Goal: Obtain resource: Obtain resource

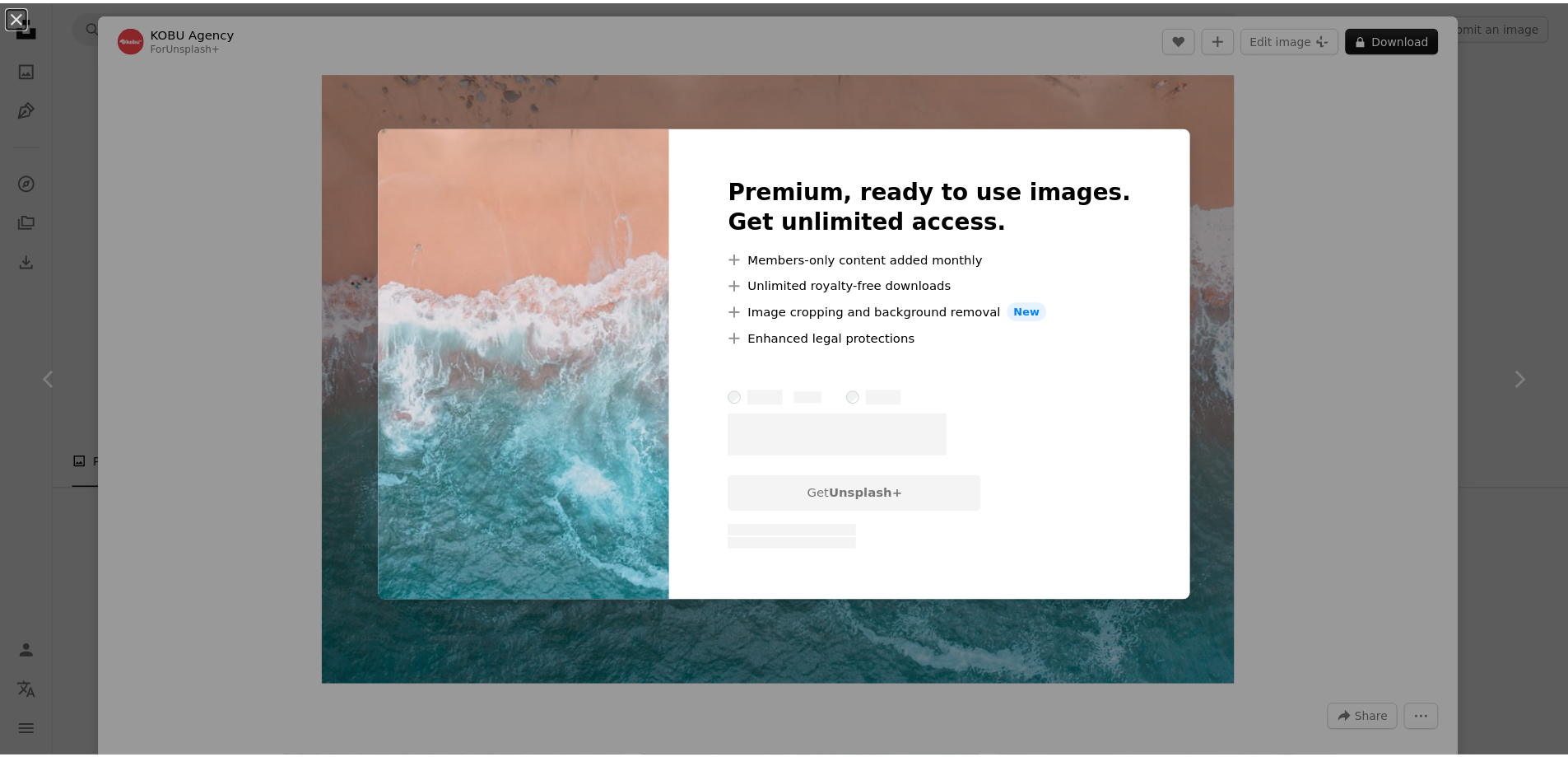
scroll to position [247, 0]
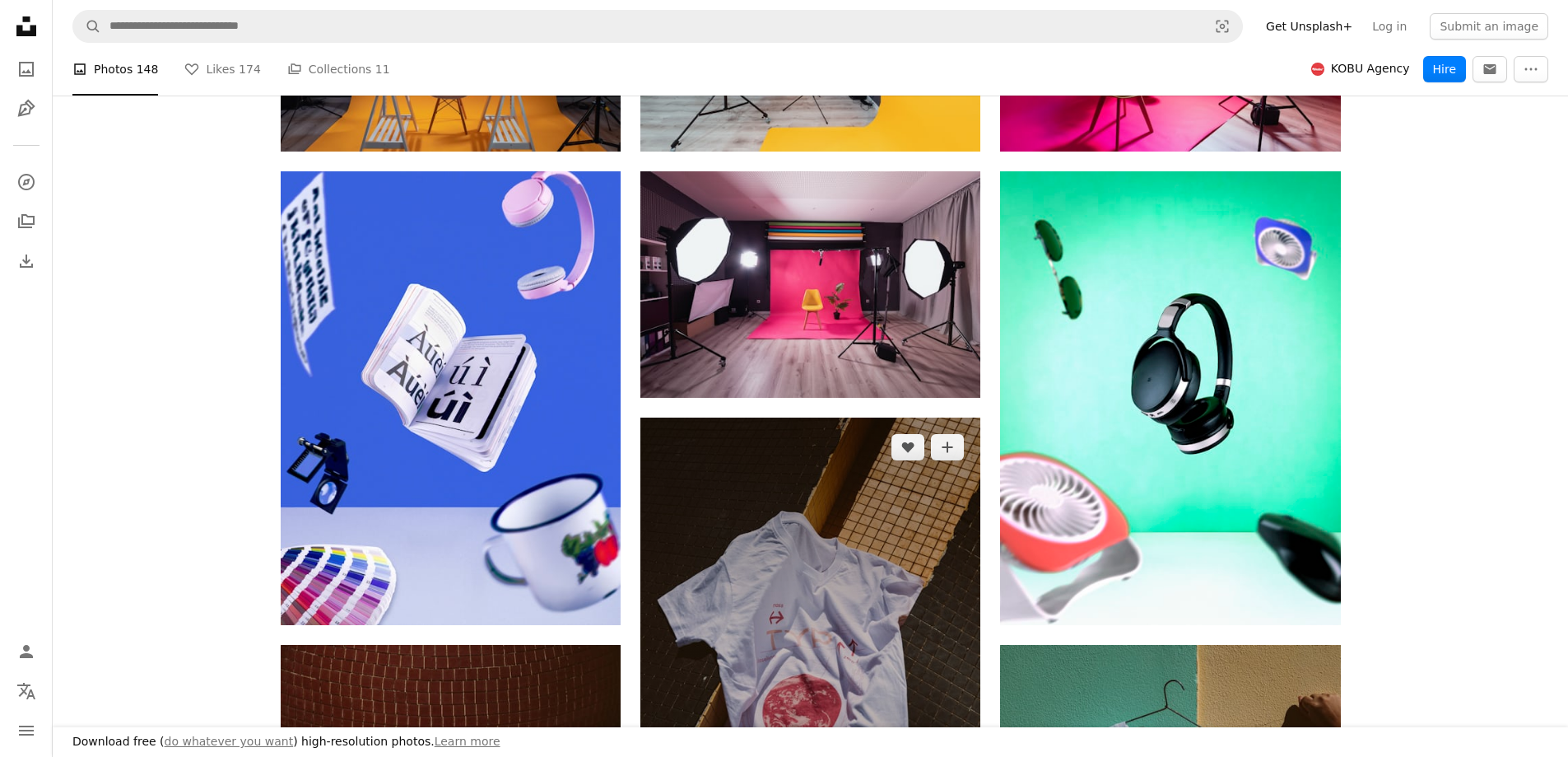
scroll to position [1235, 0]
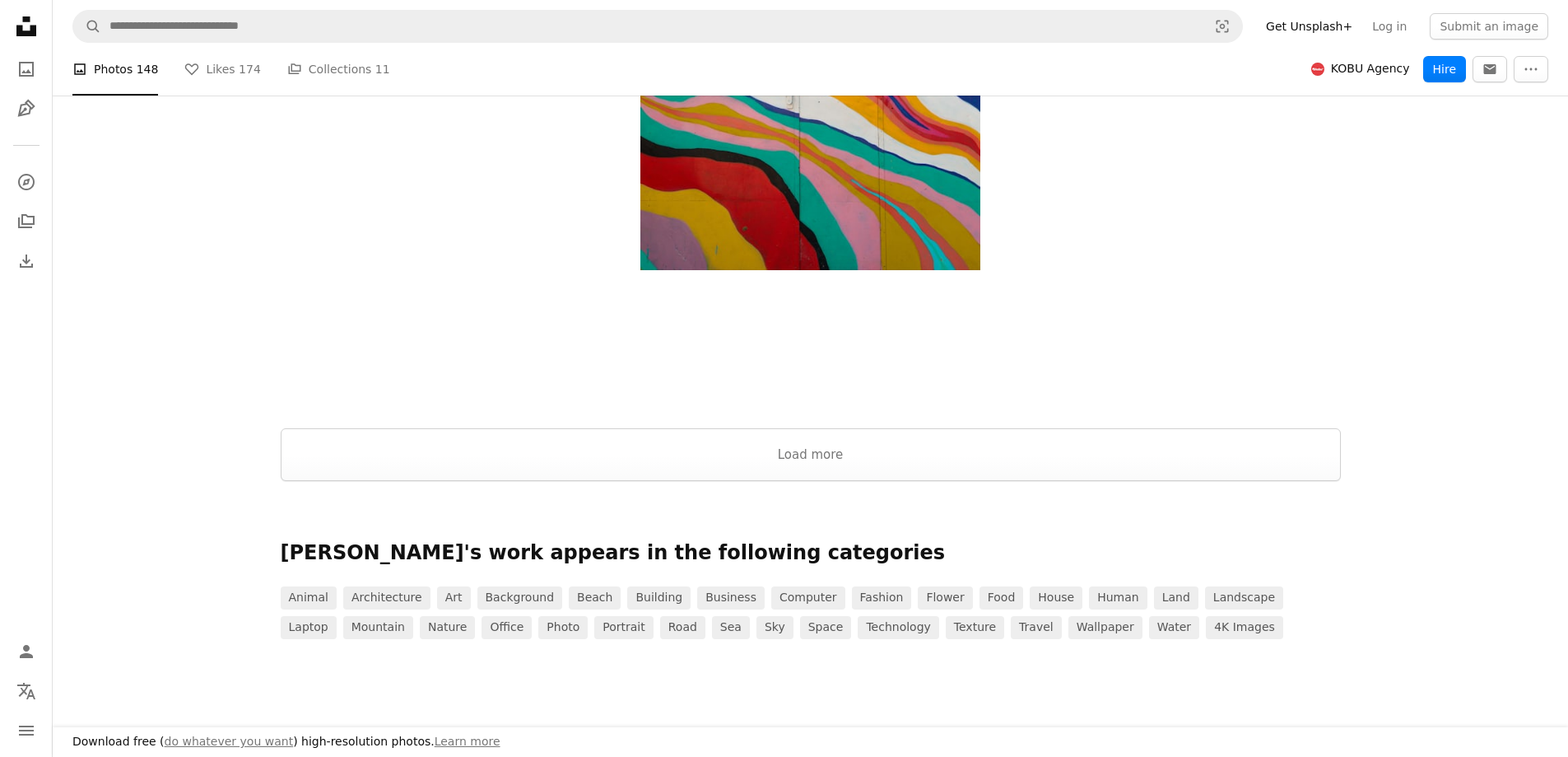
scroll to position [2803, 0]
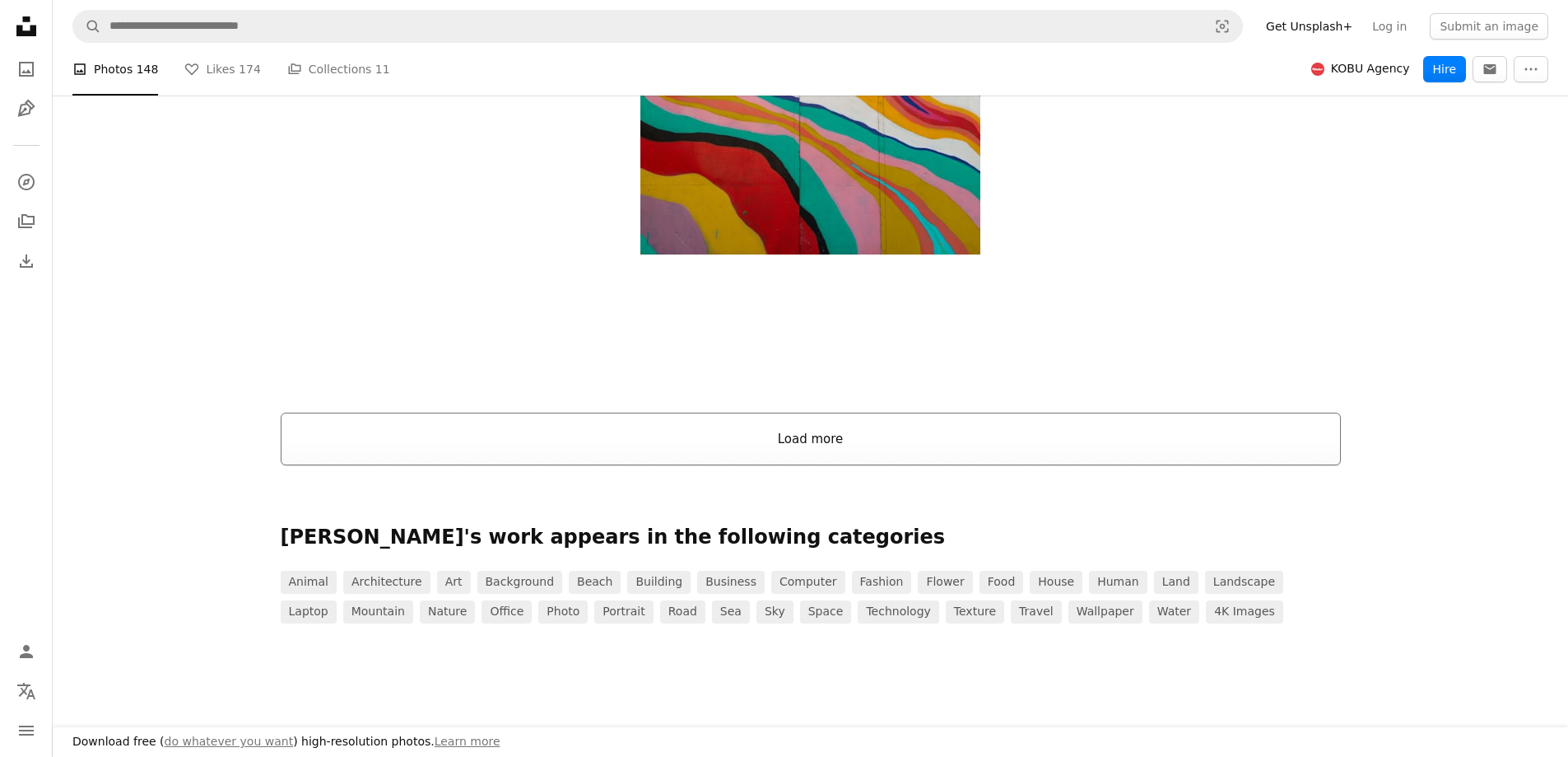
click at [864, 431] on button "Load more" at bounding box center [810, 439] width 1060 height 53
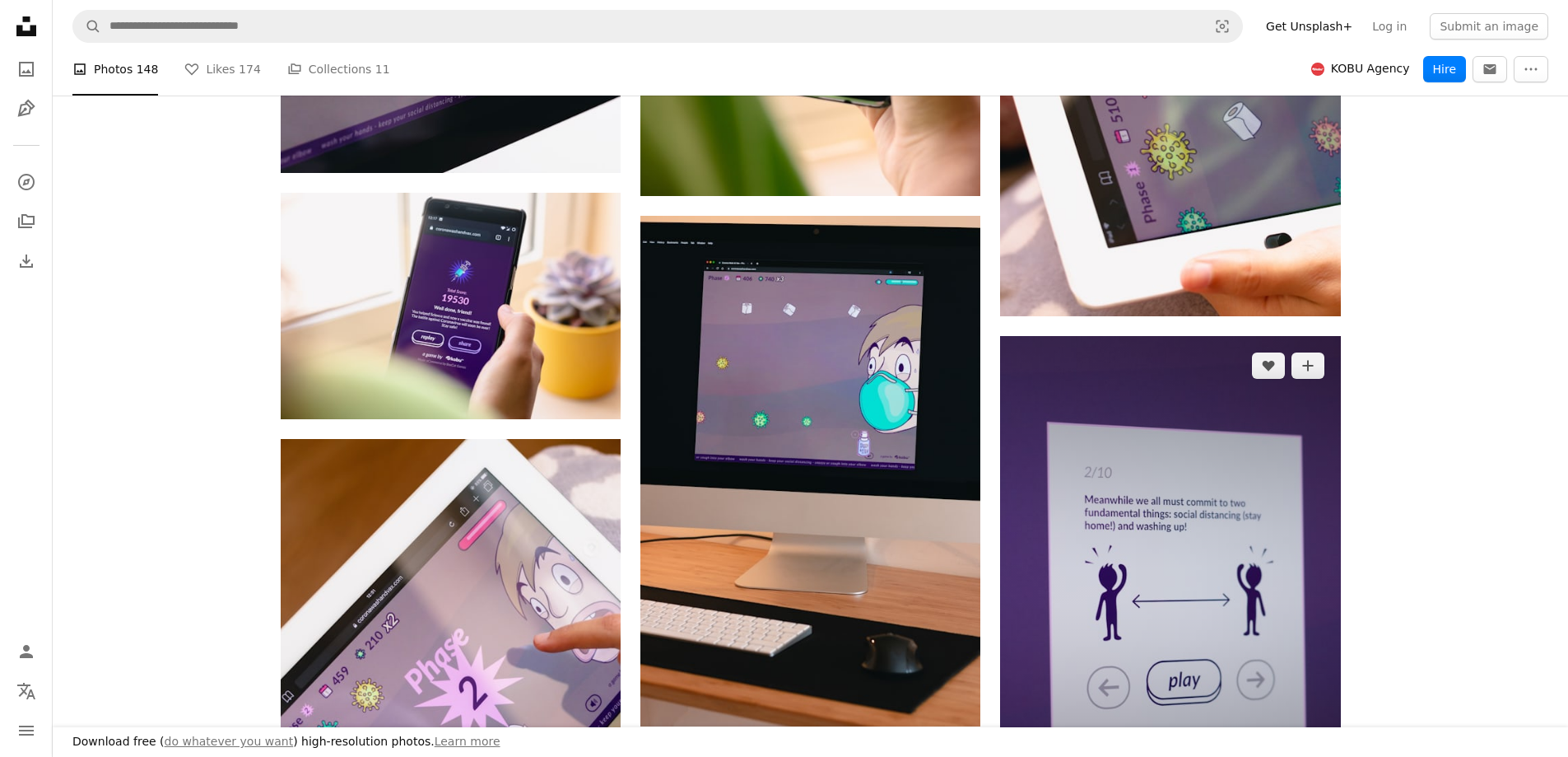
scroll to position [3462, 0]
